Goal: Information Seeking & Learning: Learn about a topic

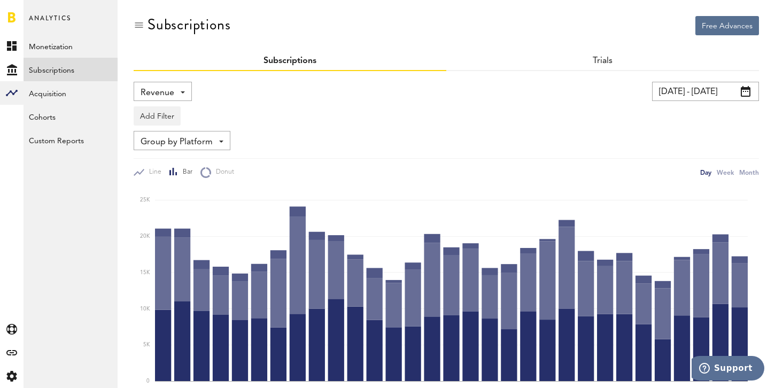
click at [145, 88] on span "Revenue" at bounding box center [157, 93] width 34 height 18
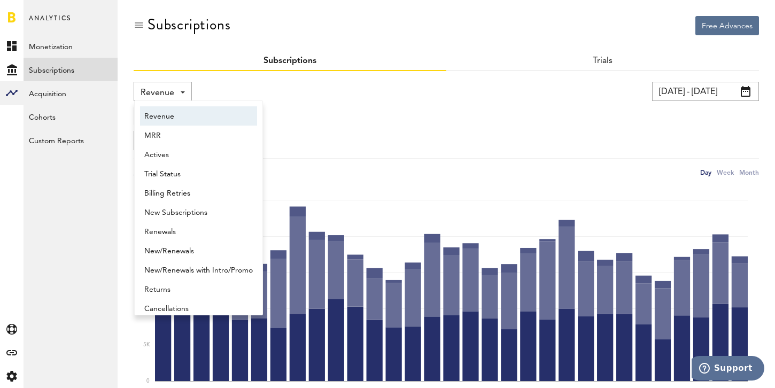
scroll to position [5, 0]
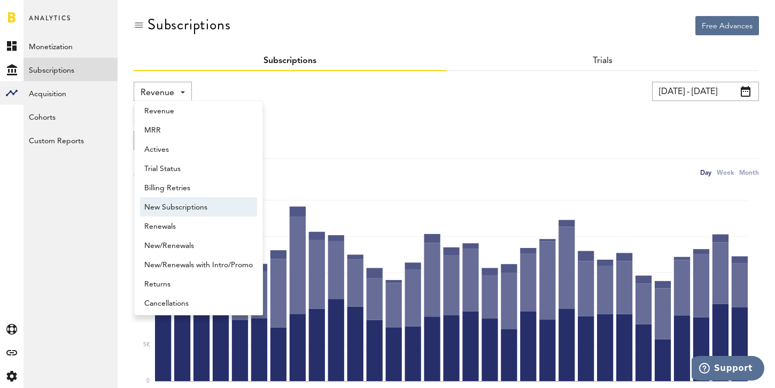
click at [190, 212] on span "New Subscriptions" at bounding box center [198, 207] width 108 height 18
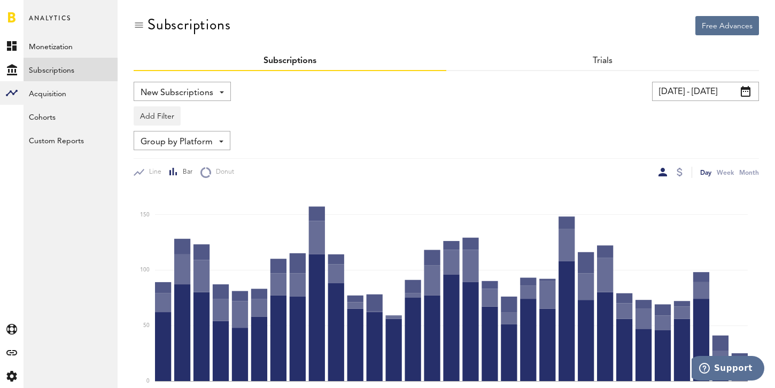
click at [201, 144] on span "Group by Platform" at bounding box center [176, 142] width 72 height 18
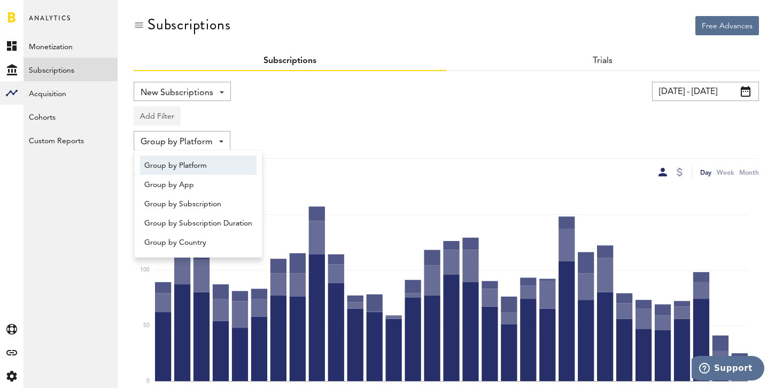
click at [159, 113] on button "Add Filter" at bounding box center [157, 115] width 47 height 19
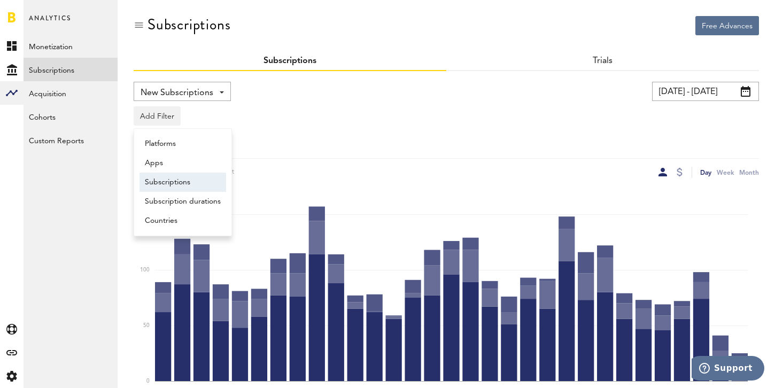
click at [184, 183] on li "Subscriptions" at bounding box center [182, 182] width 87 height 19
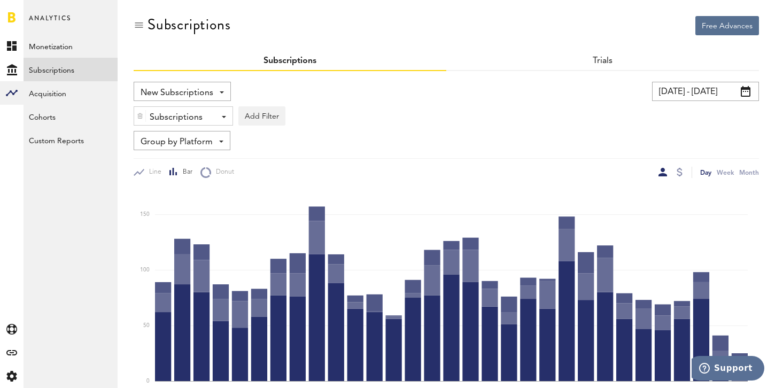
click at [217, 116] on div "Subscriptions - Swing-U Premium - Monthly, 1 month for $14.99 [PERSON_NAME] Yea…" at bounding box center [183, 116] width 98 height 19
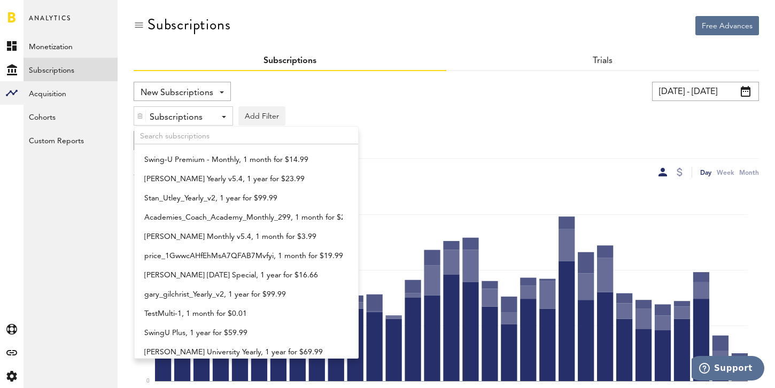
click at [271, 96] on div "New Subscriptions Revenue MRR Actives Trial Status Billing Retries New Subscrip…" at bounding box center [288, 91] width 308 height 19
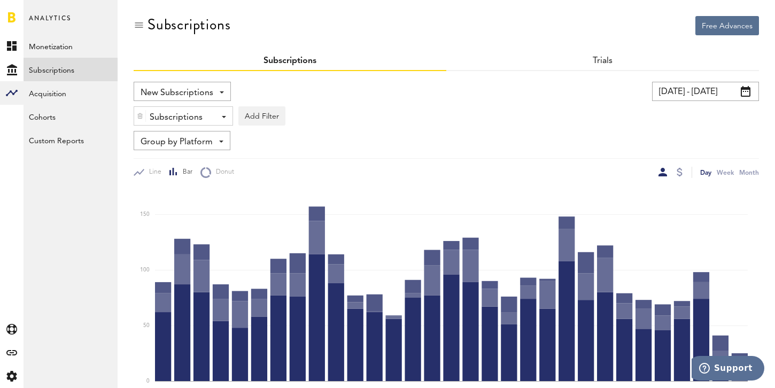
click at [215, 108] on div "Subscriptions - Swing-U Premium - Monthly, 1 month for $14.99 [PERSON_NAME] Yea…" at bounding box center [183, 116] width 98 height 19
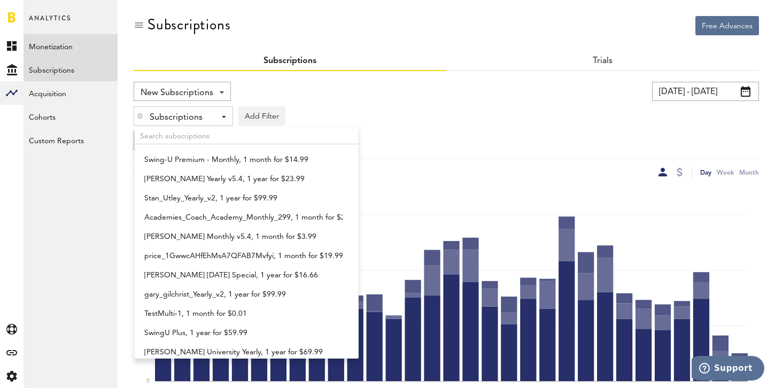
click at [52, 40] on link "Monetization" at bounding box center [71, 46] width 94 height 24
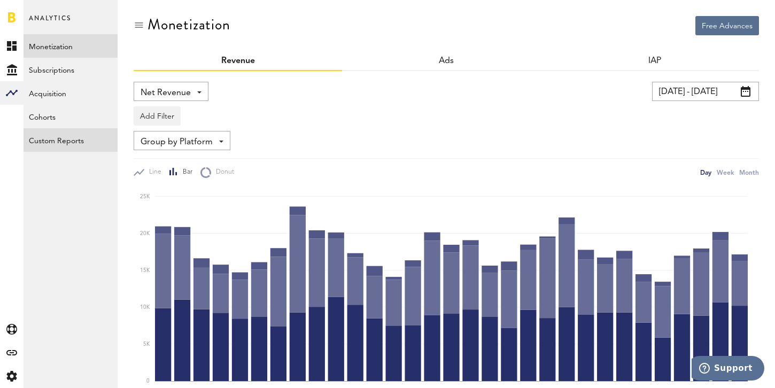
click at [45, 134] on link "Custom Reports" at bounding box center [71, 140] width 94 height 24
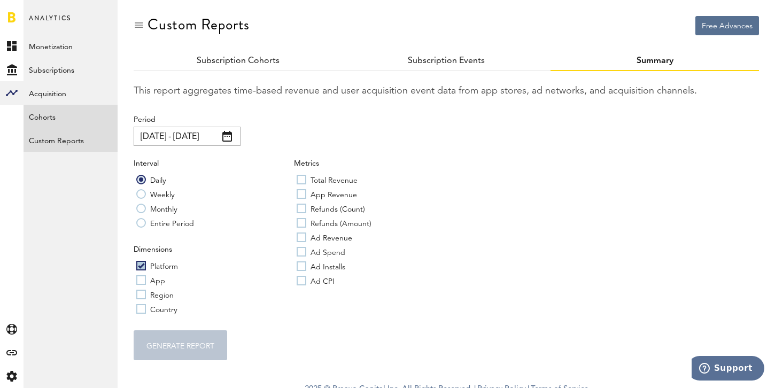
click at [49, 119] on link "Cohorts" at bounding box center [71, 117] width 94 height 24
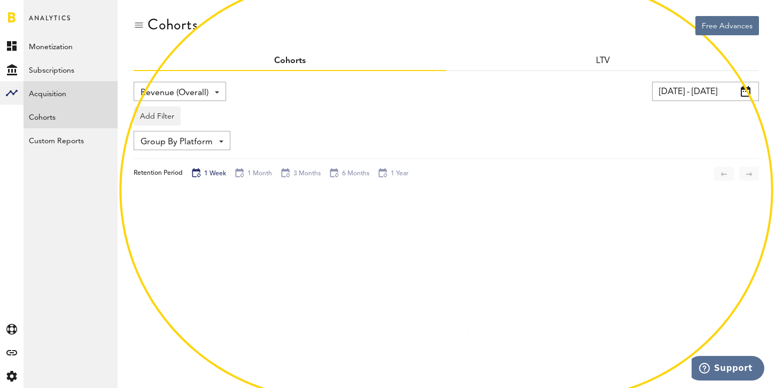
click at [58, 92] on link "Acquisition" at bounding box center [71, 93] width 94 height 24
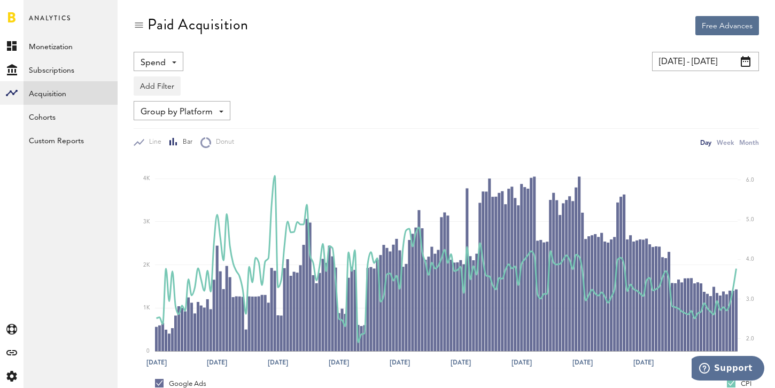
click at [175, 60] on div "Spend Spend Impressions Clicks Installs CPI" at bounding box center [159, 61] width 50 height 19
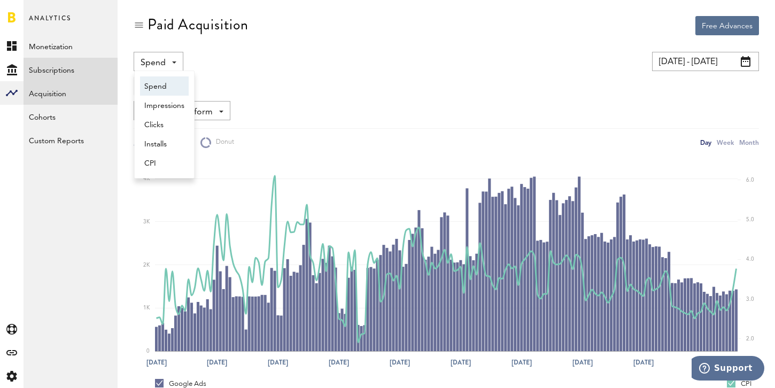
click at [87, 62] on link "Subscriptions" at bounding box center [71, 70] width 94 height 24
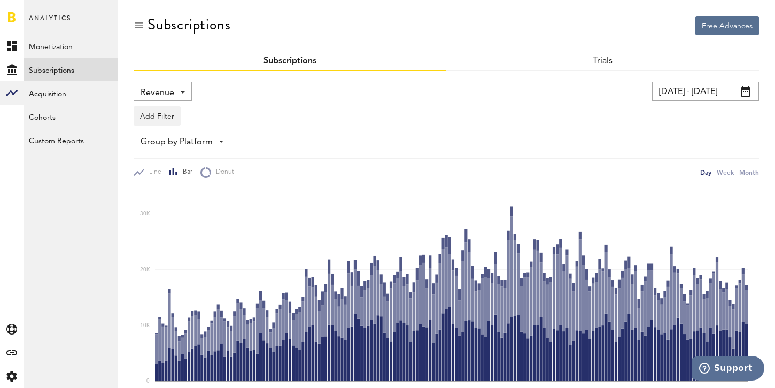
click at [181, 92] on span at bounding box center [183, 92] width 4 height 2
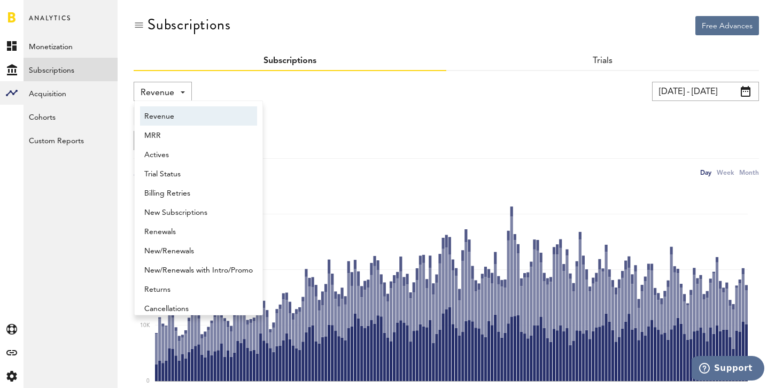
scroll to position [5, 0]
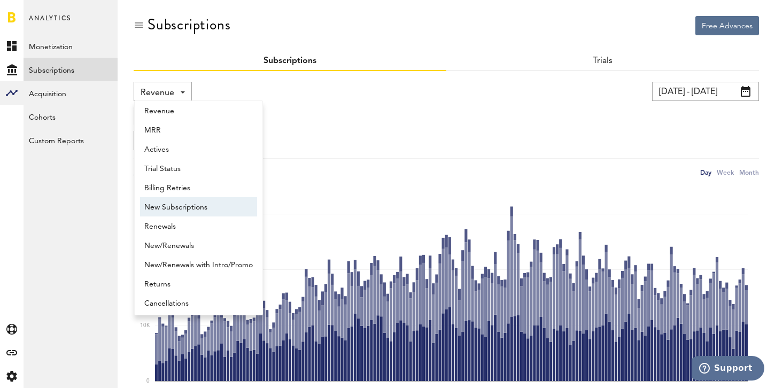
click at [205, 206] on span "New Subscriptions" at bounding box center [198, 207] width 108 height 18
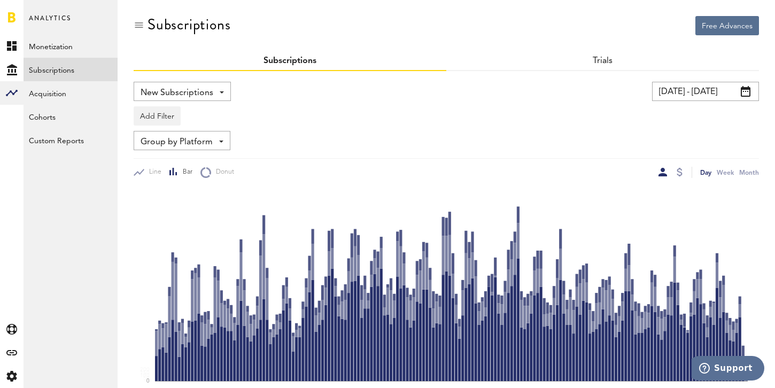
click at [201, 140] on span "Group by Platform" at bounding box center [176, 142] width 72 height 18
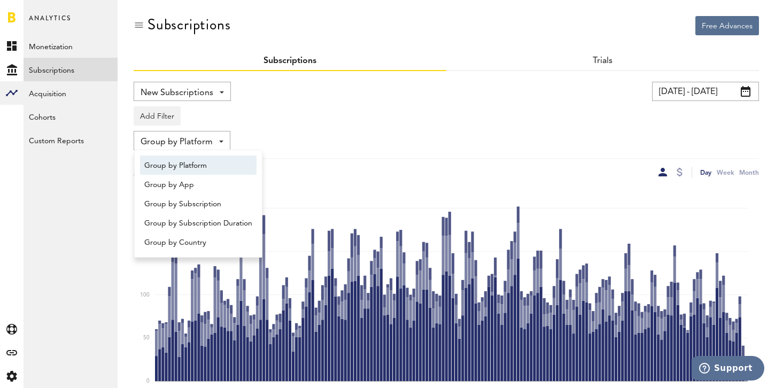
click at [187, 166] on span "Group by Platform" at bounding box center [198, 166] width 108 height 18
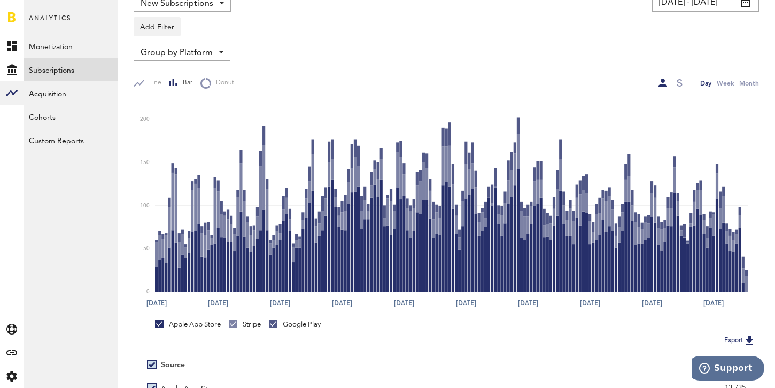
scroll to position [34, 0]
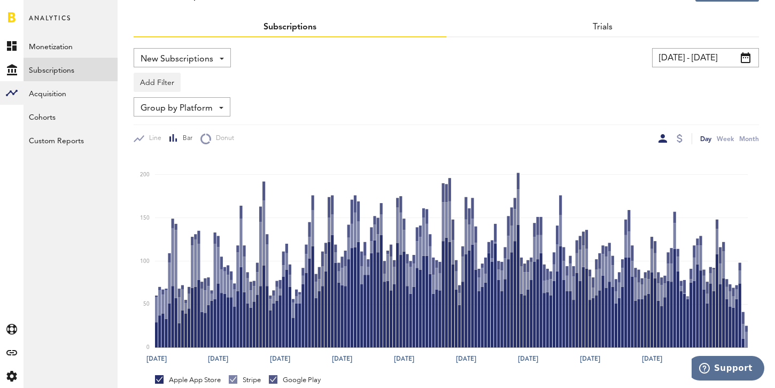
click at [696, 57] on input "[DATE] - [DATE]" at bounding box center [705, 57] width 107 height 19
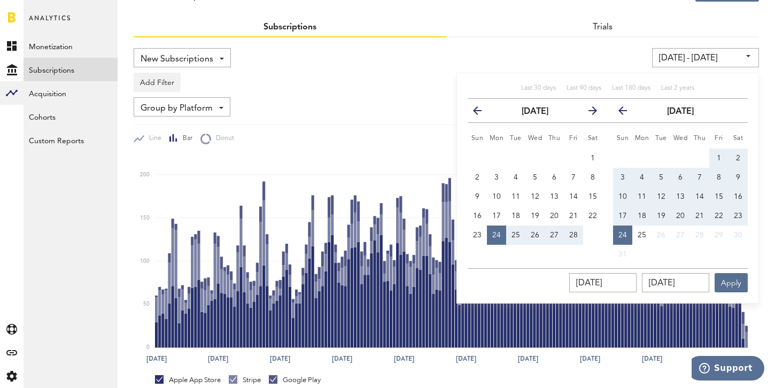
click at [588, 113] on icon "button" at bounding box center [588, 113] width 0 height 0
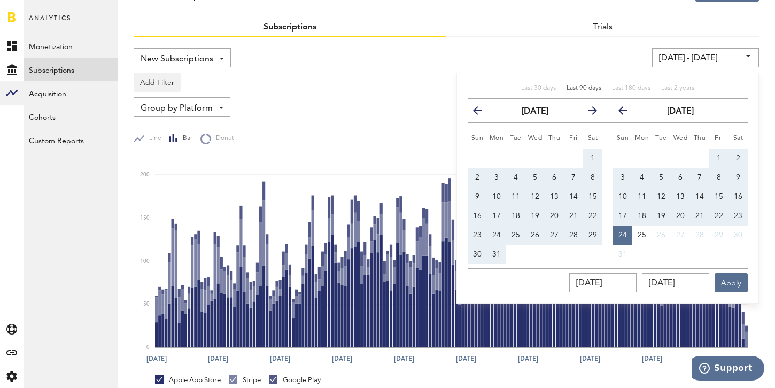
click at [594, 88] on span "Last 90 days" at bounding box center [583, 88] width 35 height 6
type input "[DATE] - [DATE]"
type input "[DATE]"
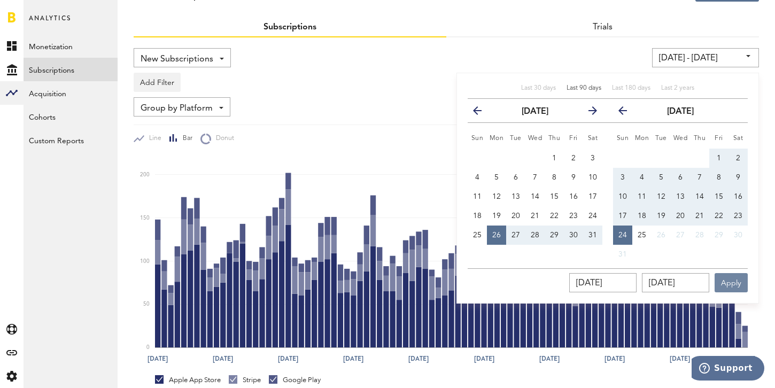
click at [735, 288] on button "Apply" at bounding box center [730, 282] width 33 height 19
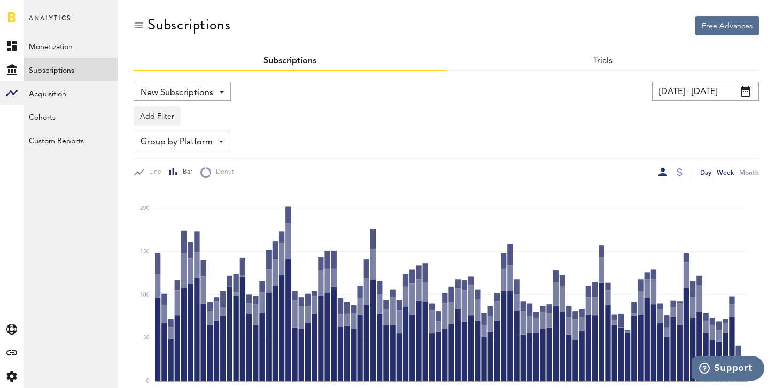
click at [729, 170] on div "Week" at bounding box center [724, 172] width 17 height 11
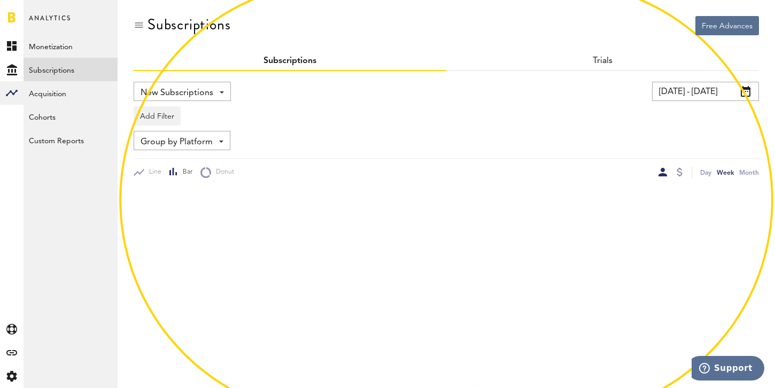
click at [729, 170] on div "Week" at bounding box center [724, 172] width 17 height 11
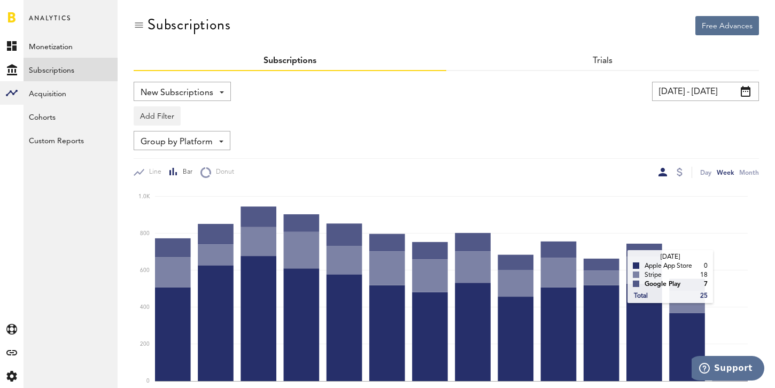
scroll to position [64, 0]
